Goal: Subscribe to service/newsletter

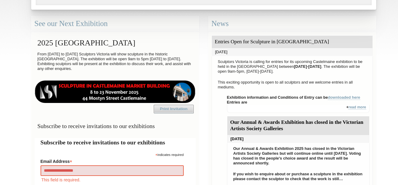
type input "**********"
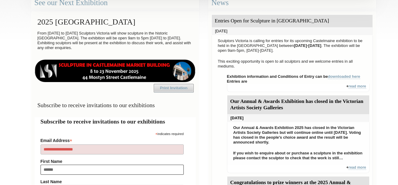
type input "*******"
type input "**"
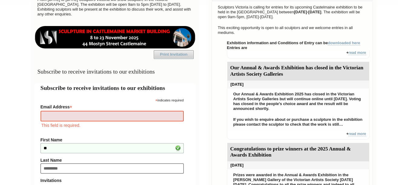
type input "*********"
